Goal: Answer question/provide support: Answer question/provide support

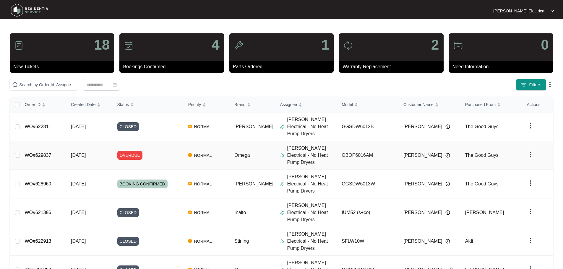
click at [135, 151] on span "OVERDUE" at bounding box center [129, 155] width 25 height 9
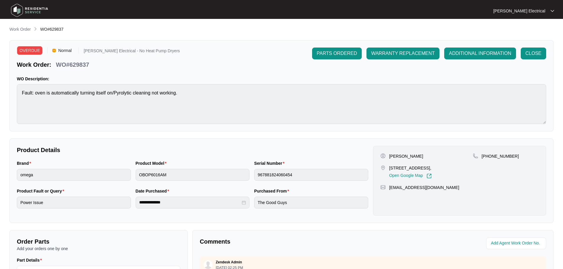
scroll to position [123, 0]
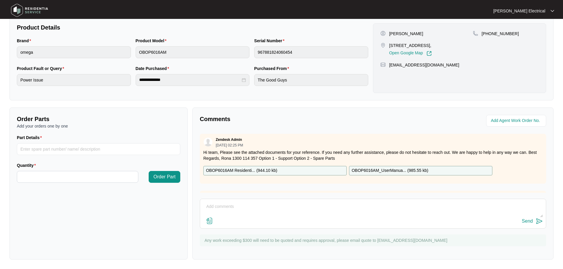
click at [273, 211] on textarea at bounding box center [373, 209] width 340 height 15
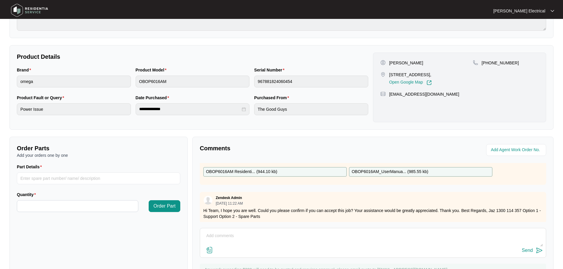
scroll to position [33, 0]
click at [223, 238] on textarea at bounding box center [373, 238] width 340 height 15
type textarea "HI Team, yes we have accepted this Job and we are attending [DATE][DATE] in the…"
click at [537, 249] on img at bounding box center [539, 250] width 7 height 7
